Goal: Information Seeking & Learning: Learn about a topic

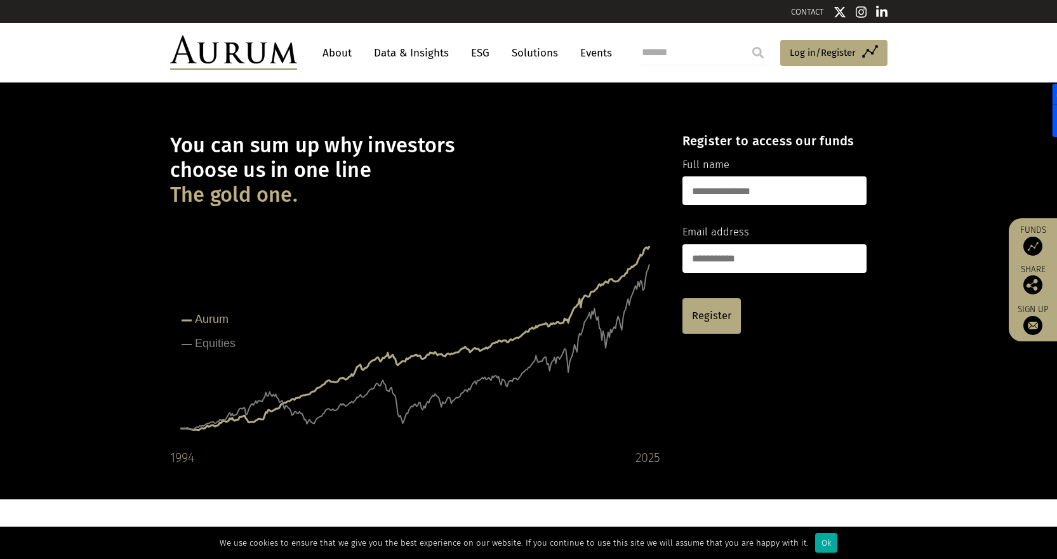
click at [480, 53] on link "ESG" at bounding box center [480, 52] width 31 height 23
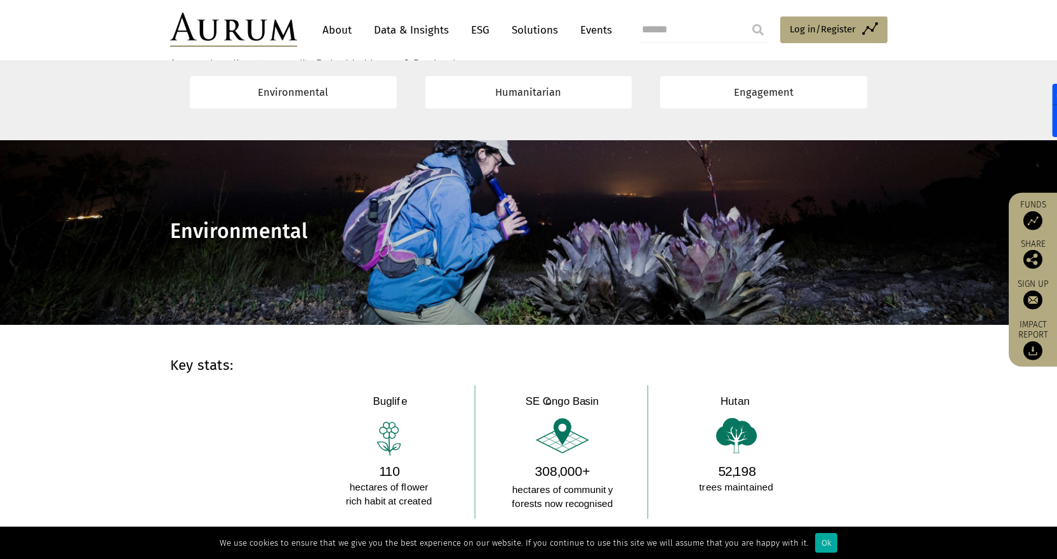
scroll to position [762, 0]
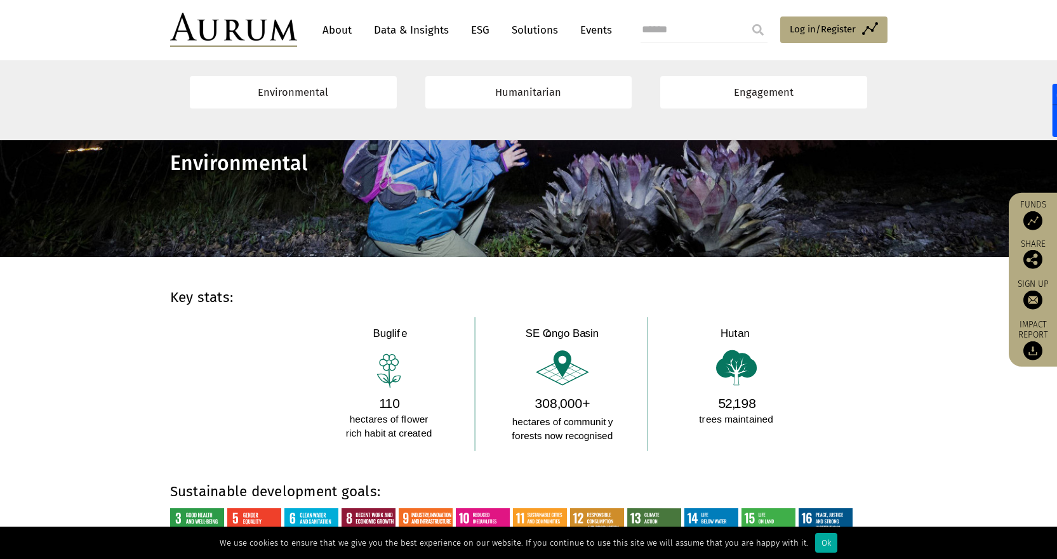
click at [347, 29] on link "About" at bounding box center [337, 29] width 42 height 23
